Goal: Information Seeking & Learning: Find specific fact

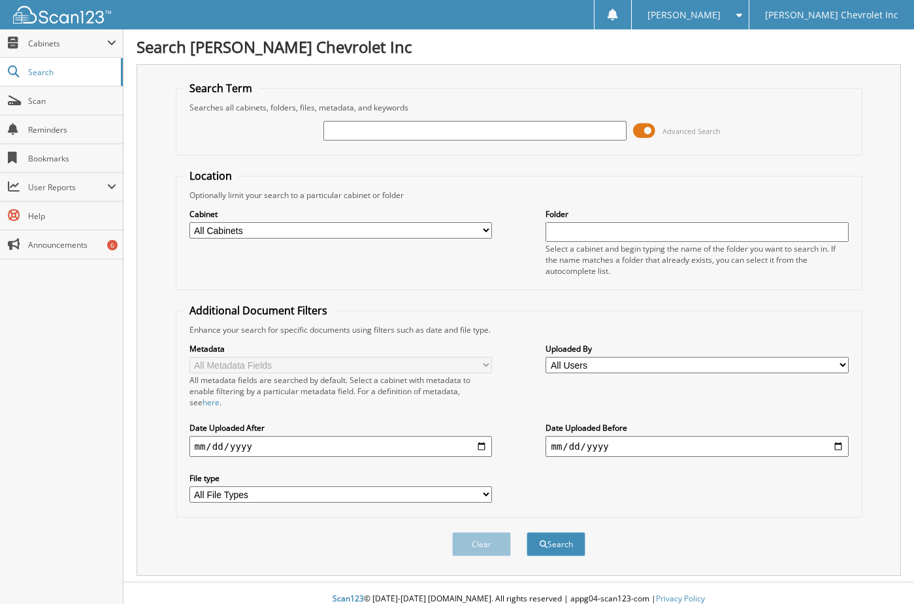
click at [431, 128] on input "text" at bounding box center [474, 131] width 302 height 20
type input "682700"
click at [527, 532] on button "Search" at bounding box center [556, 544] width 59 height 24
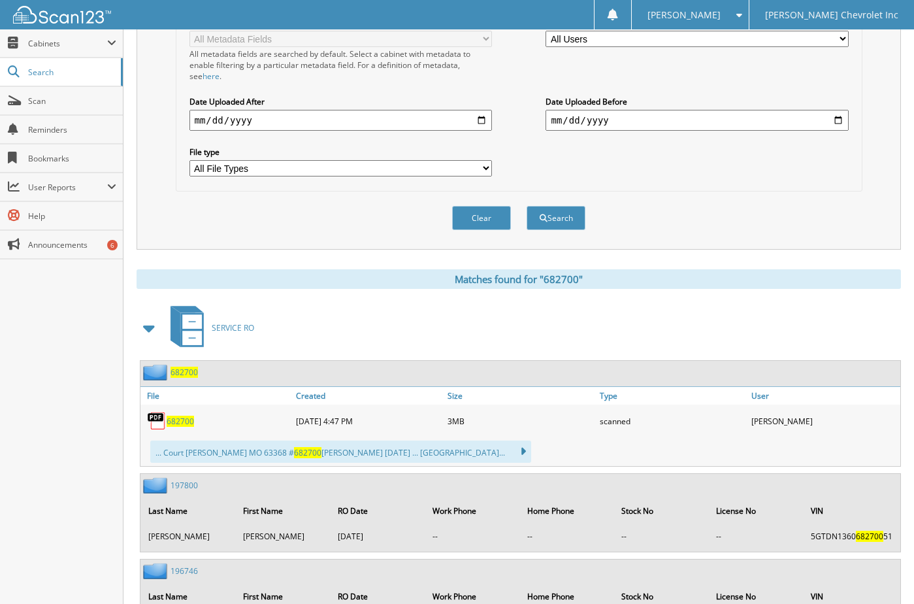
scroll to position [327, 0]
click at [176, 419] on span "682700" at bounding box center [180, 420] width 27 height 11
